Goal: Task Accomplishment & Management: Manage account settings

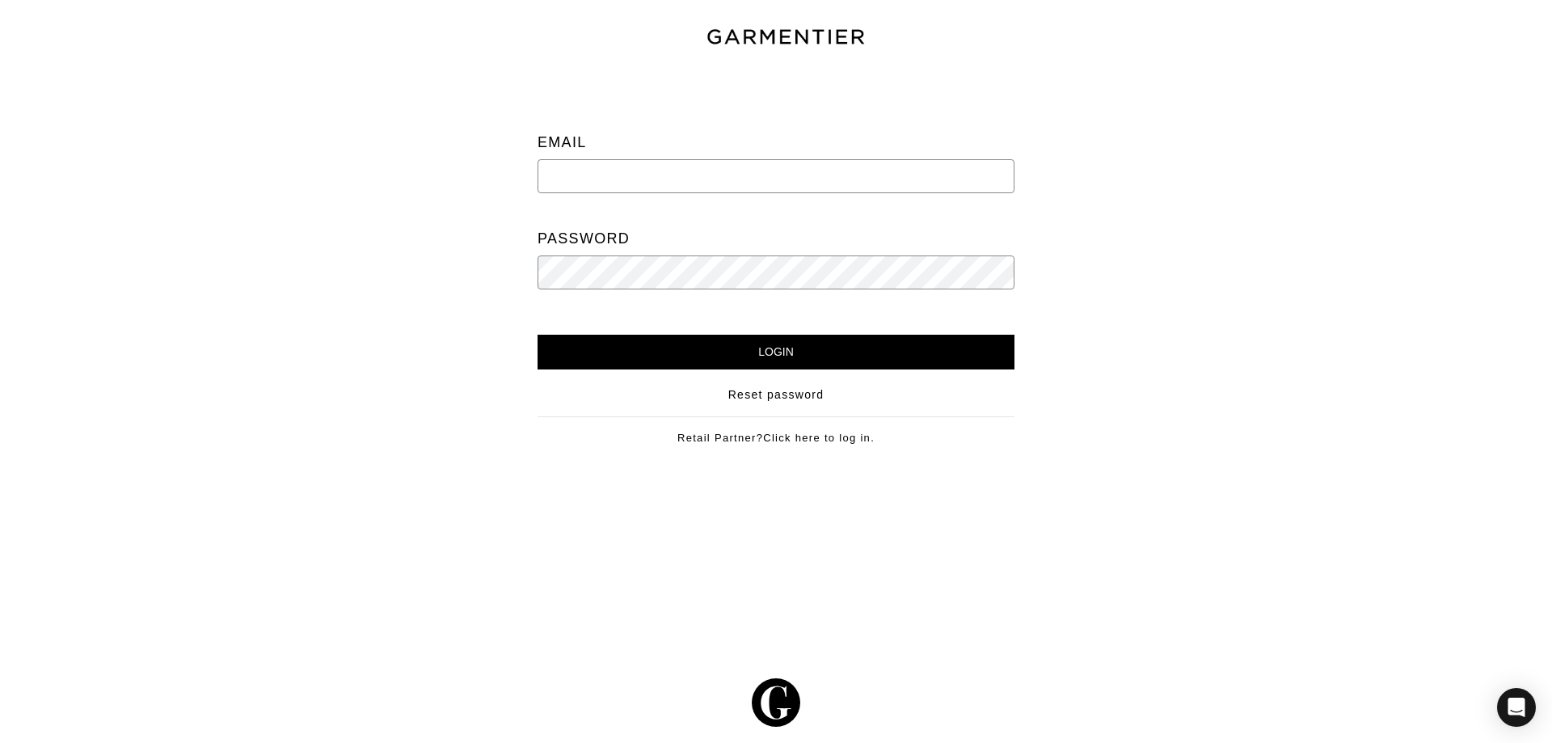
click at [931, 165] on input "email" at bounding box center [775, 176] width 477 height 34
type input "[PERSON_NAME][EMAIL_ADDRESS][DOMAIN_NAME]"
click at [537, 335] on input "Login" at bounding box center [775, 352] width 477 height 35
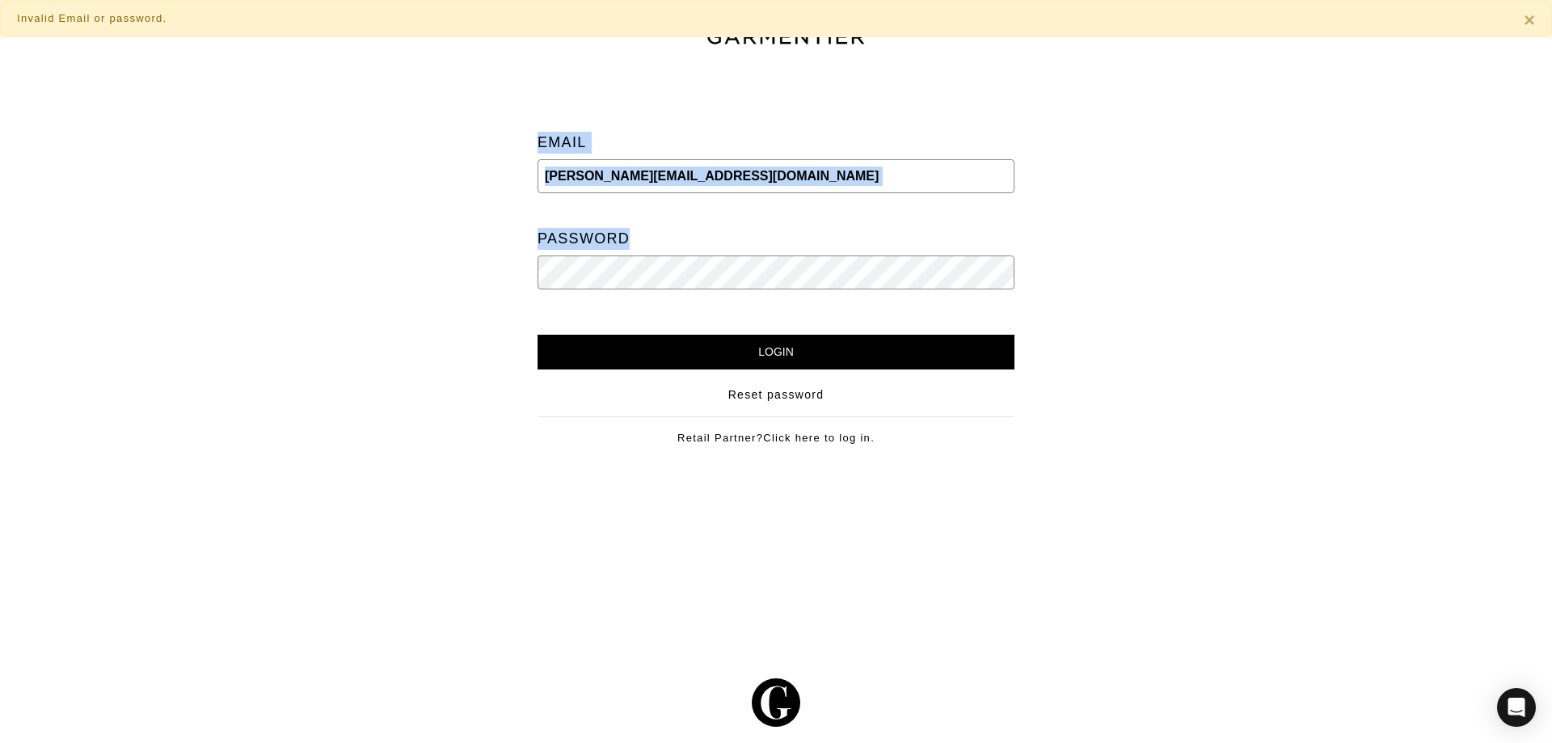
click at [529, 256] on div "Email vince@garmentier.co Password Login Reset password Retail Partner? Click h…" at bounding box center [776, 270] width 1576 height 401
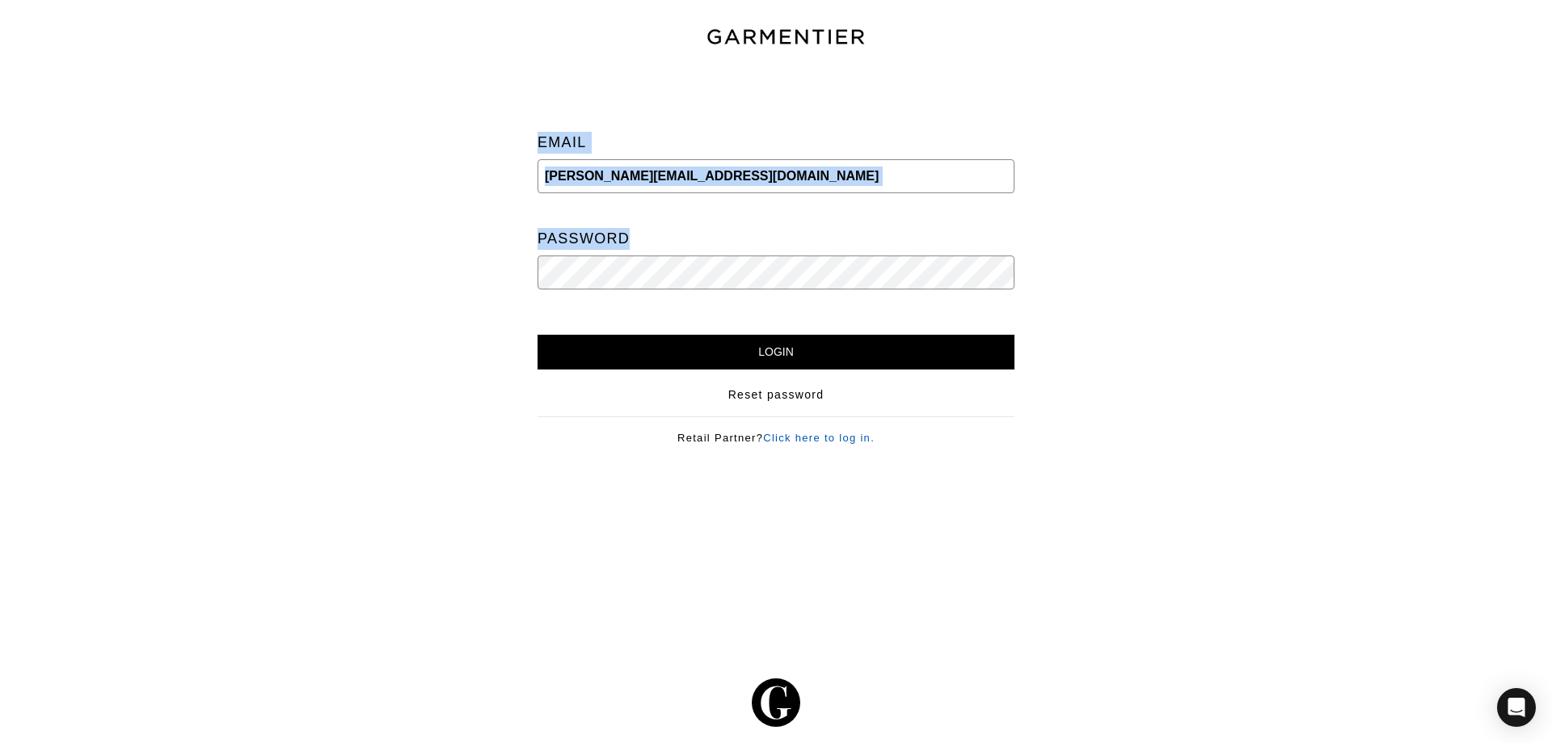
click at [790, 436] on link "Click here to log in." at bounding box center [819, 438] width 112 height 12
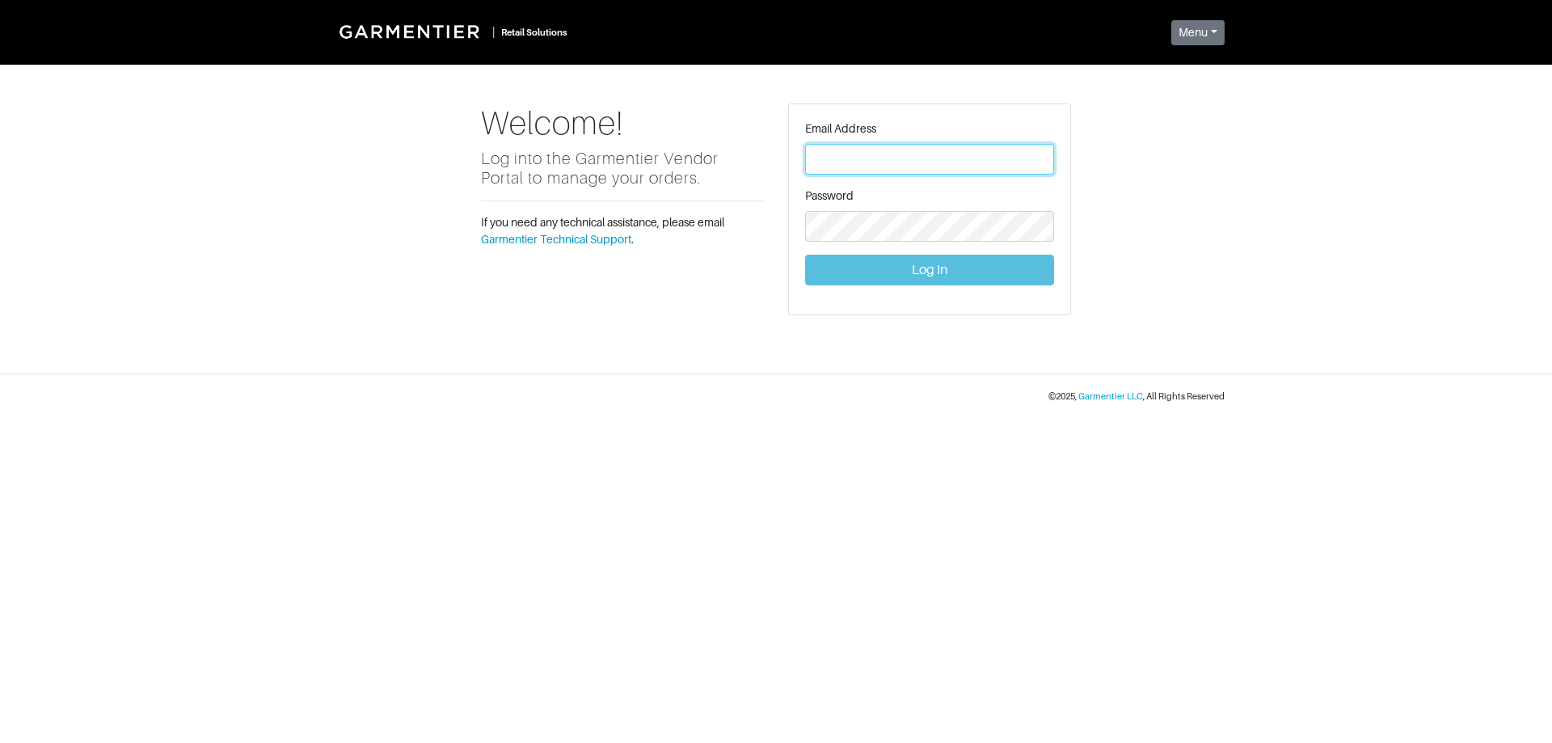
click at [1012, 159] on input "text" at bounding box center [929, 159] width 249 height 31
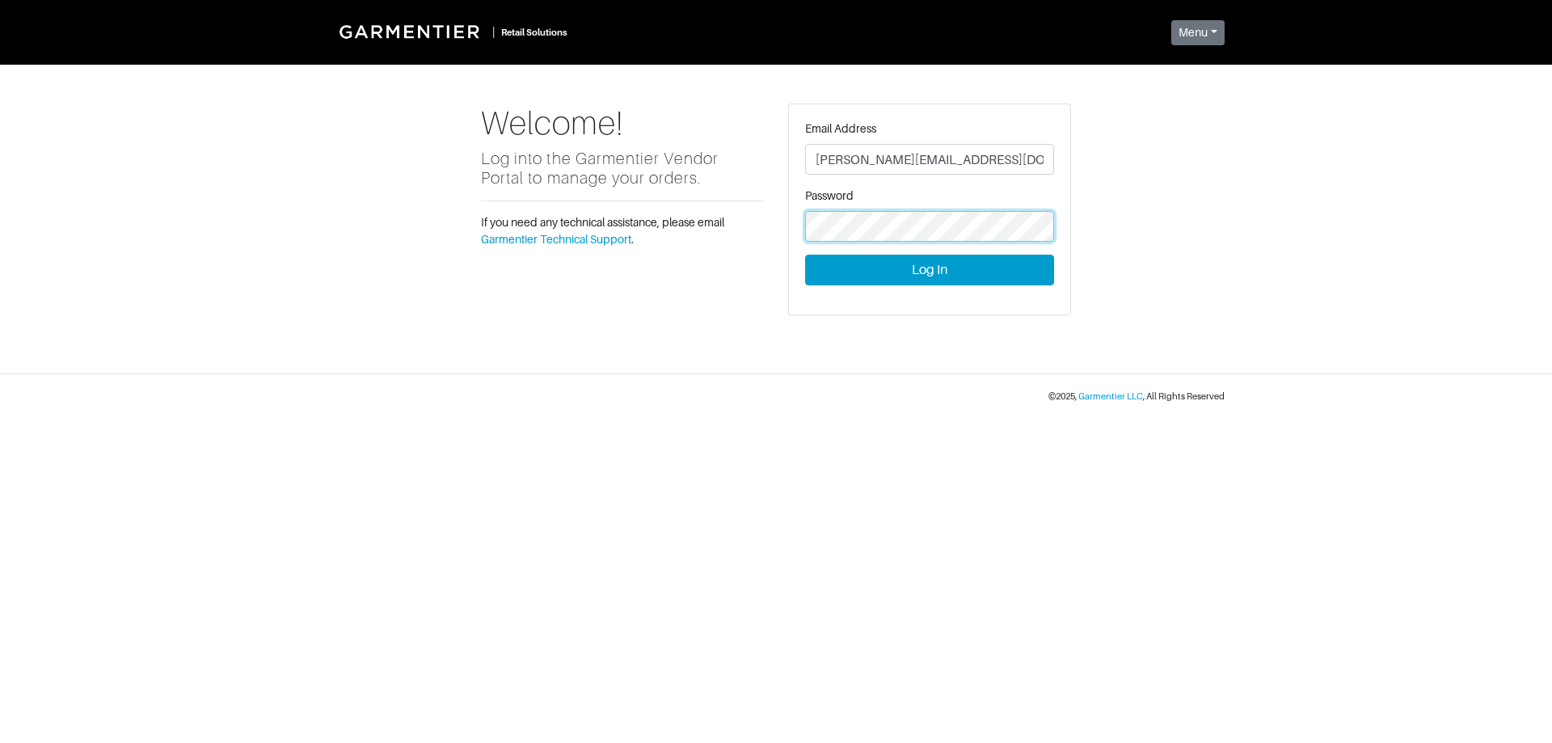
click at [805, 255] on button "Log In" at bounding box center [929, 270] width 249 height 31
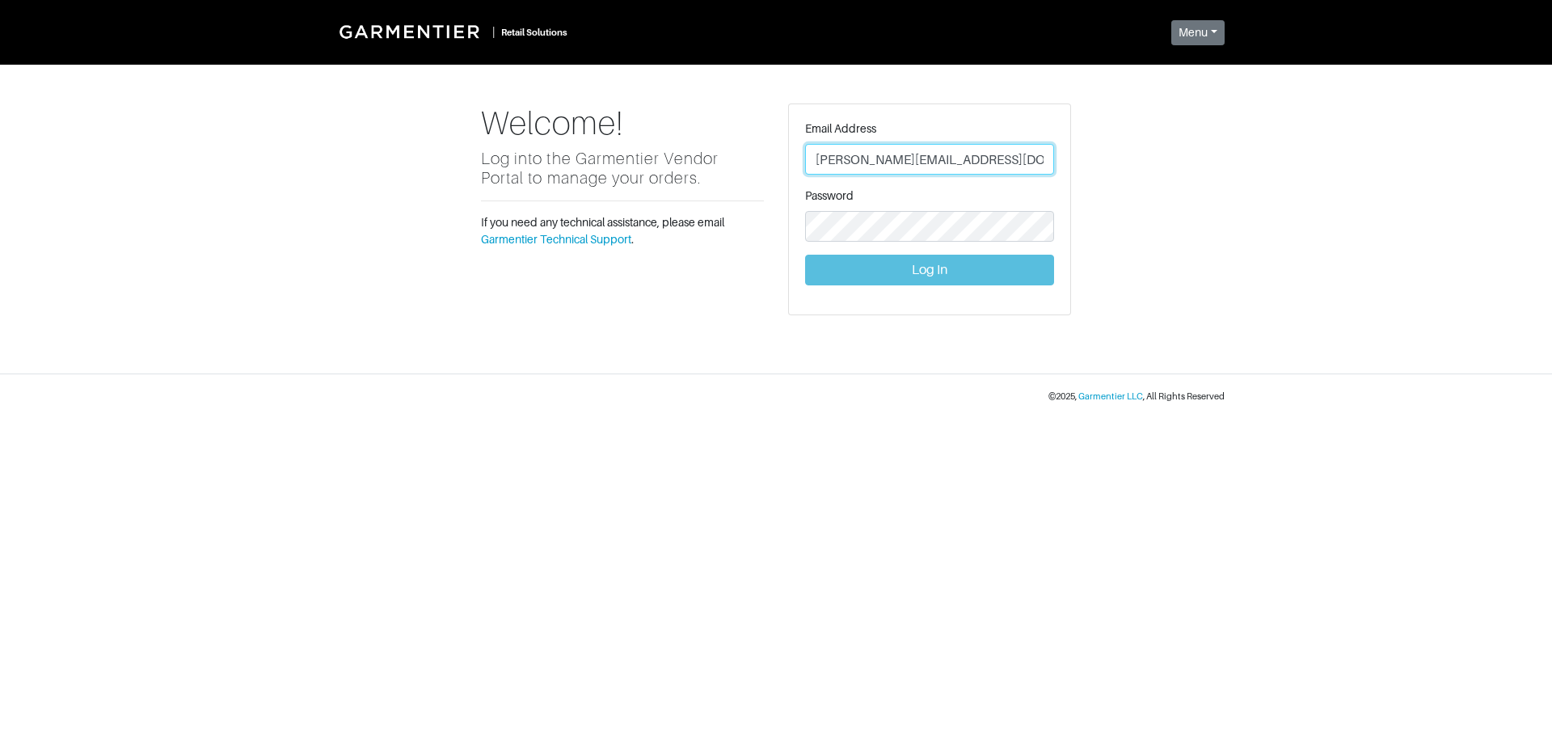
click at [968, 167] on input "[PERSON_NAME][EMAIL_ADDRESS][DOMAIN_NAME]" at bounding box center [929, 159] width 249 height 31
type input "[PERSON_NAME][EMAIL_ADDRESS][DOMAIN_NAME]"
click at [879, 162] on input "text" at bounding box center [929, 159] width 249 height 31
type input "[PERSON_NAME][EMAIL_ADDRESS][DOMAIN_NAME]"
click at [899, 247] on form "Email Address [PERSON_NAME][EMAIL_ADDRESS][DOMAIN_NAME] Password Log In" at bounding box center [929, 202] width 249 height 165
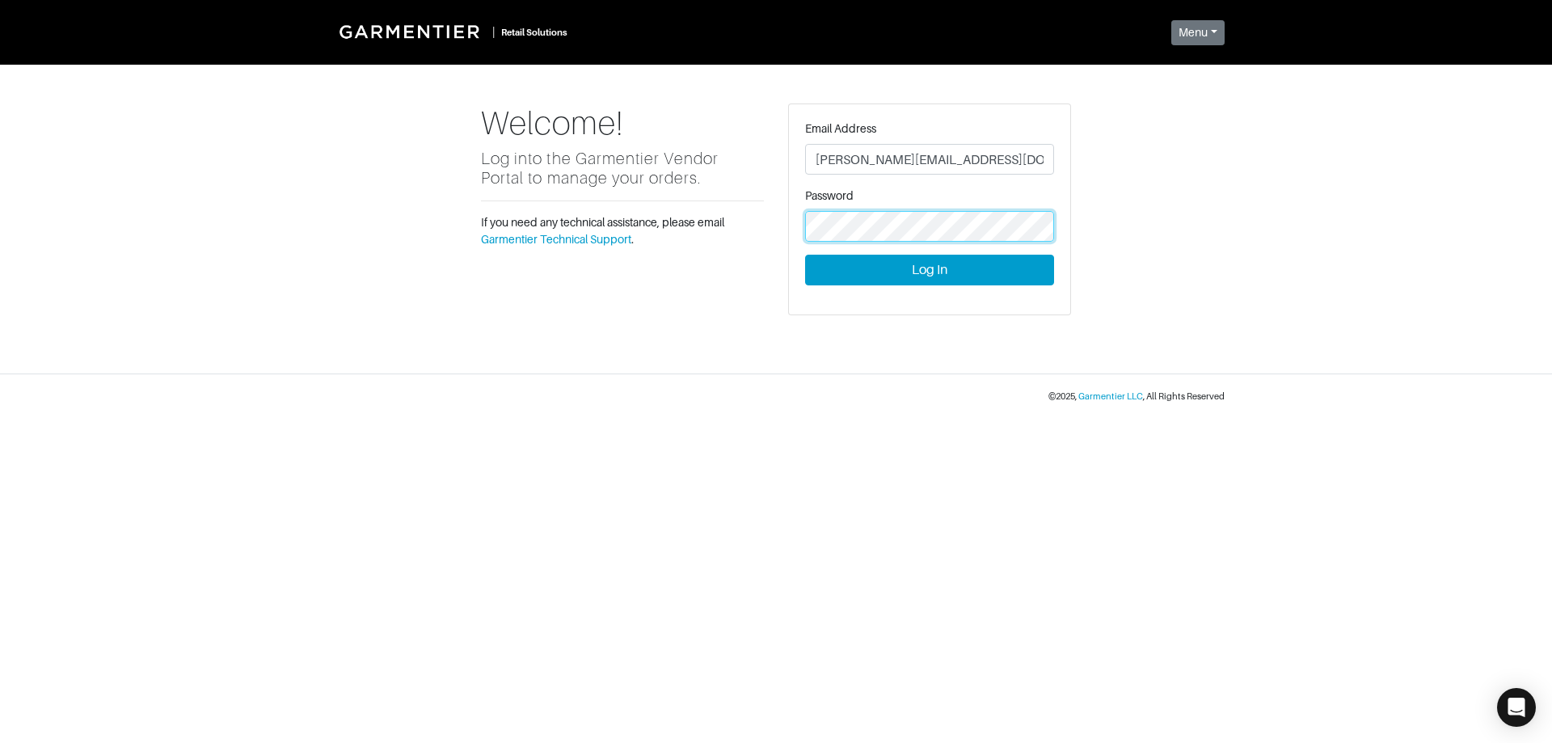
click at [805, 255] on button "Log In" at bounding box center [929, 270] width 249 height 31
